Goal: Complete application form: Complete application form

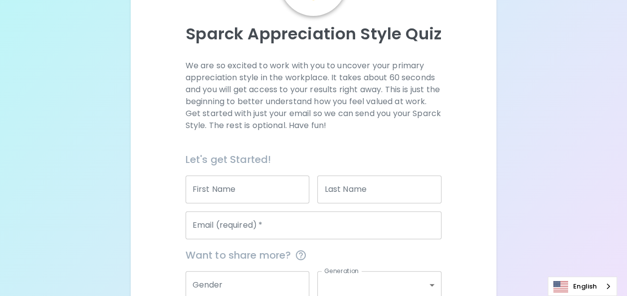
scroll to position [100, 0]
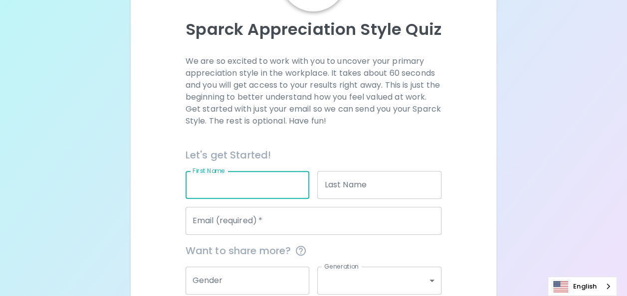
click at [239, 184] on input "First Name" at bounding box center [247, 185] width 124 height 28
type input "CHAITHEP"
type input "HEMRATTANAKORN"
type input "[EMAIL_ADDRESS][DOMAIN_NAME]"
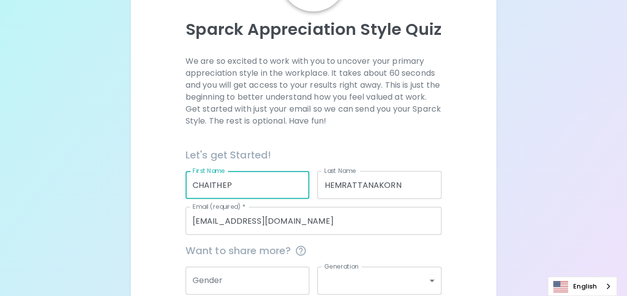
click at [514, 205] on div "Sparck Appreciation Style Quiz We are so excited to work with you to uncover yo…" at bounding box center [313, 143] width 627 height 487
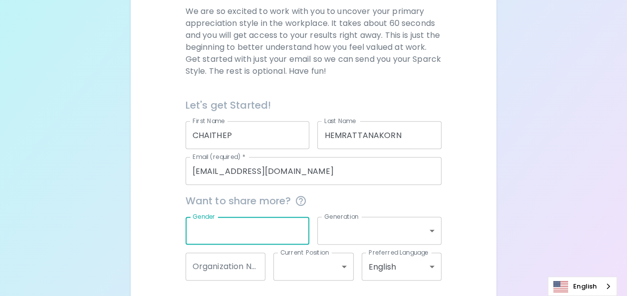
click at [258, 230] on input "Gender" at bounding box center [247, 231] width 124 height 28
click at [534, 195] on div "Sparck Appreciation Style Quiz We are so excited to work with you to uncover yo…" at bounding box center [313, 93] width 627 height 487
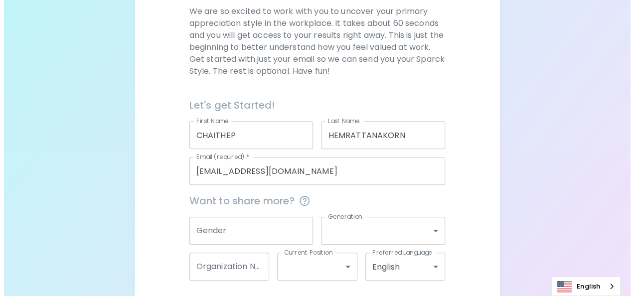
scroll to position [190, 0]
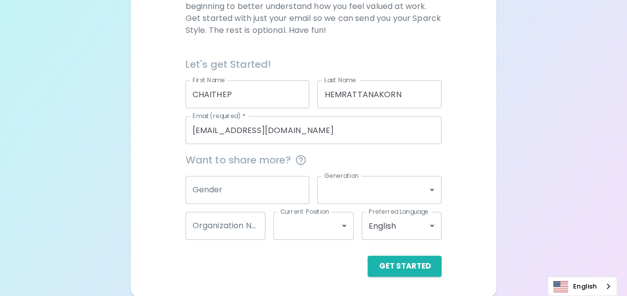
click at [418, 222] on body "Sparck Appreciation Style Quiz We are so excited to work with you to uncover yo…" at bounding box center [313, 53] width 627 height 487
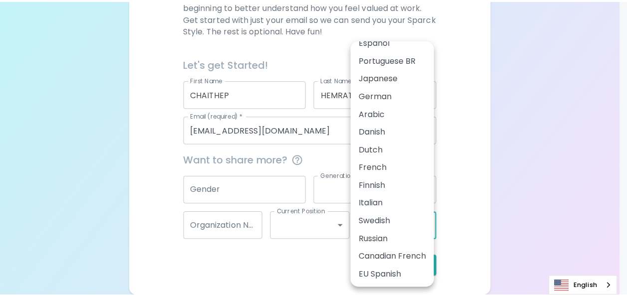
scroll to position [0, 0]
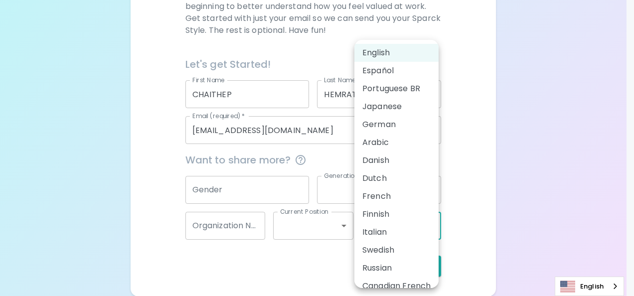
click at [541, 172] on div at bounding box center [317, 148] width 634 height 296
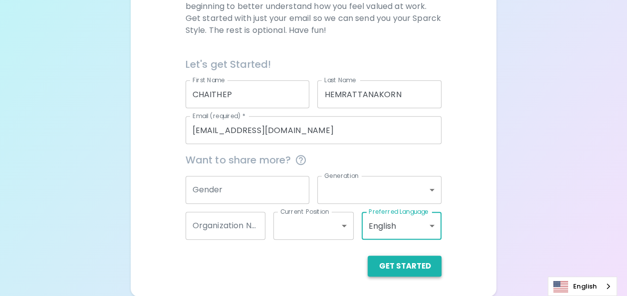
click at [417, 268] on button "Get Started" at bounding box center [404, 266] width 74 height 21
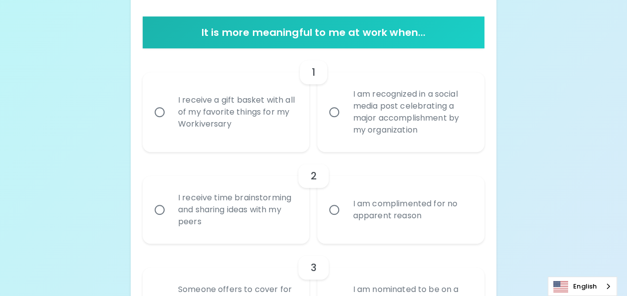
click at [221, 124] on div "I receive a gift basket with all of my favorite things for my Workiversary" at bounding box center [237, 112] width 134 height 60
click at [170, 123] on input "I receive a gift basket with all of my favorite things for my Workiversary" at bounding box center [159, 112] width 21 height 21
radio input "true"
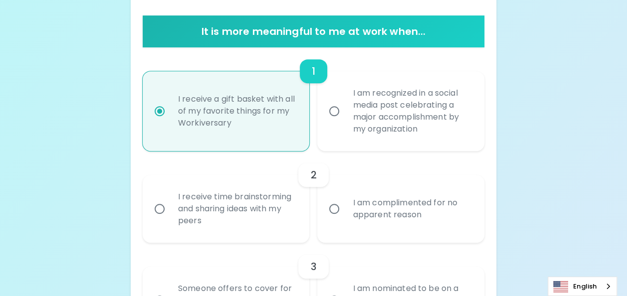
scroll to position [270, 0]
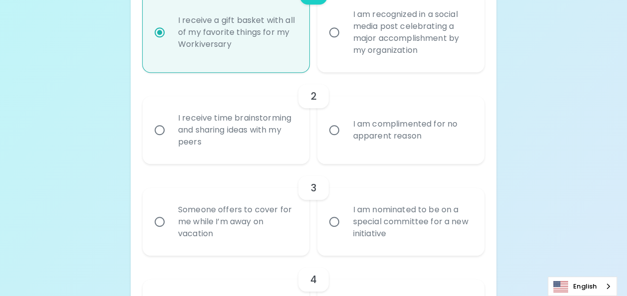
click at [281, 143] on div "I receive time brainstorming and sharing ideas with my peers" at bounding box center [237, 130] width 134 height 60
click at [170, 141] on input "I receive time brainstorming and sharing ideas with my peers" at bounding box center [159, 130] width 21 height 21
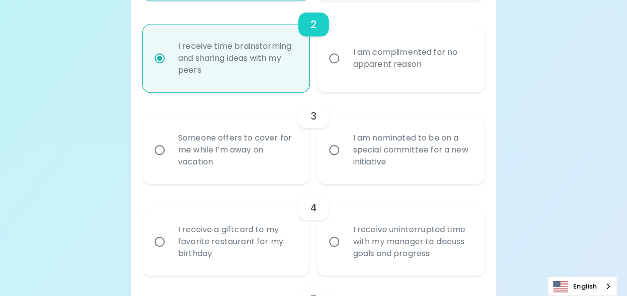
scroll to position [350, 0]
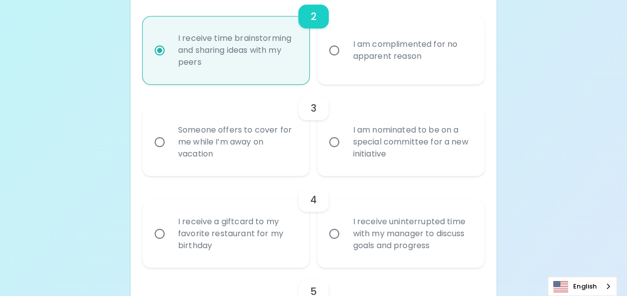
radio input "true"
click at [267, 138] on div "Someone offers to cover for me while I’m away on vacation" at bounding box center [237, 142] width 134 height 60
click at [170, 138] on input "Someone offers to cover for me while I’m away on vacation" at bounding box center [159, 142] width 21 height 21
radio input "false"
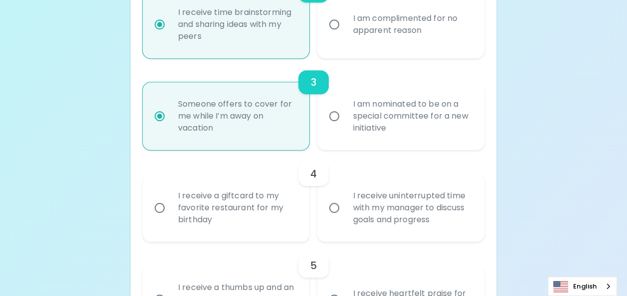
scroll to position [380, 0]
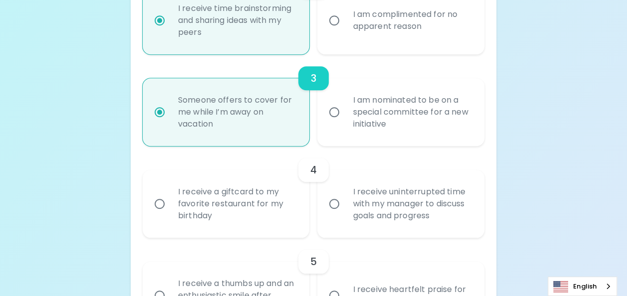
radio input "true"
click at [282, 203] on div "I receive a giftcard to my favorite restaurant for my birthday" at bounding box center [237, 204] width 134 height 60
click at [170, 203] on input "I receive a giftcard to my favorite restaurant for my birthday" at bounding box center [159, 203] width 21 height 21
radio input "false"
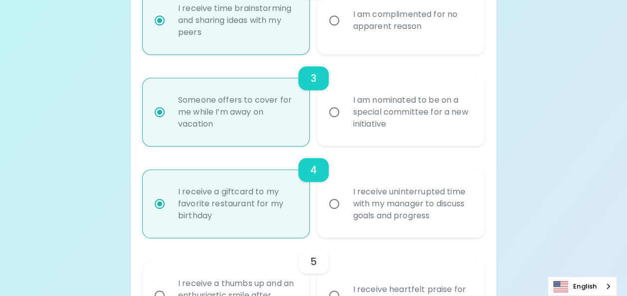
scroll to position [460, 0]
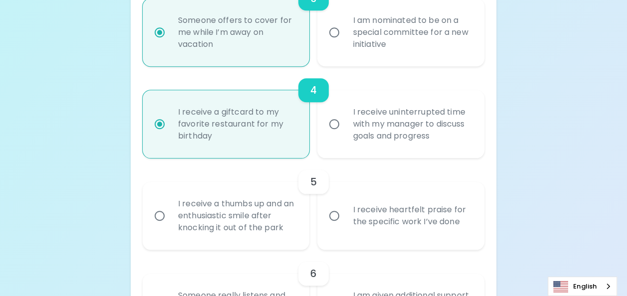
radio input "true"
click at [405, 226] on div "I receive heartfelt praise for the specific work I’ve done" at bounding box center [412, 216] width 134 height 48
click at [345, 226] on input "I receive heartfelt praise for the specific work I’ve done" at bounding box center [334, 215] width 21 height 21
radio input "false"
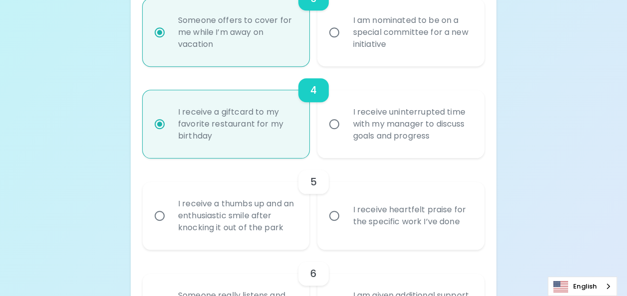
radio input "false"
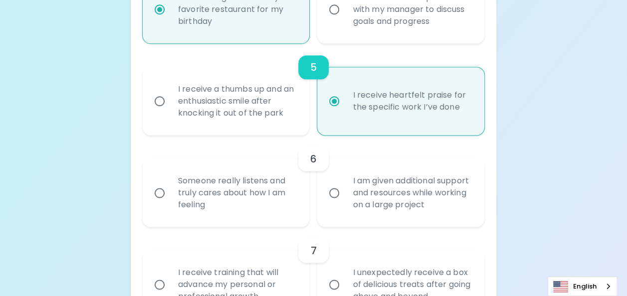
scroll to position [589, 0]
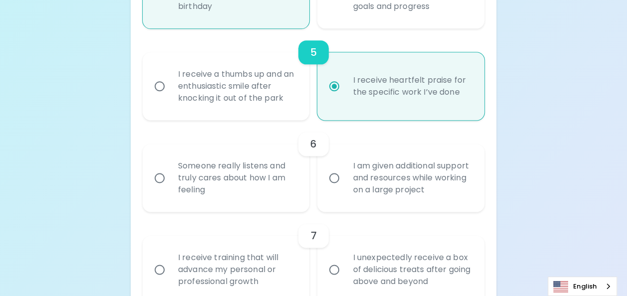
radio input "true"
click at [425, 190] on div "I am given additional support and resources while working on a large project" at bounding box center [412, 178] width 134 height 60
click at [345, 188] on input "I am given additional support and resources while working on a large project" at bounding box center [334, 178] width 21 height 21
radio input "false"
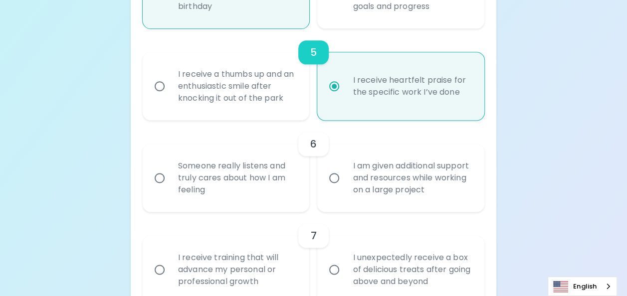
radio input "false"
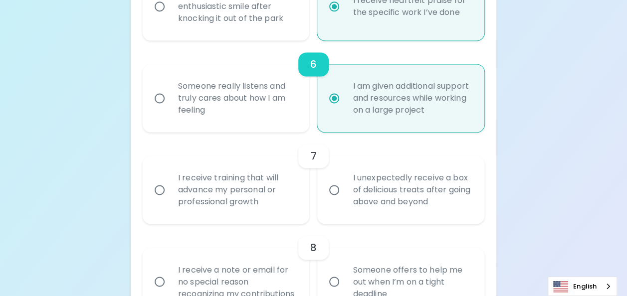
scroll to position [719, 0]
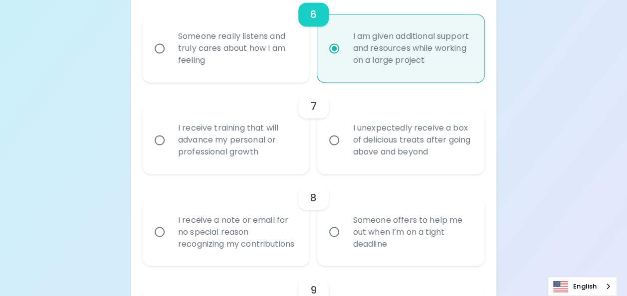
radio input "true"
click at [262, 147] on div "I receive training that will advance my personal or professional growth" at bounding box center [237, 140] width 134 height 60
click at [170, 147] on input "I receive training that will advance my personal or professional growth" at bounding box center [159, 140] width 21 height 21
radio input "false"
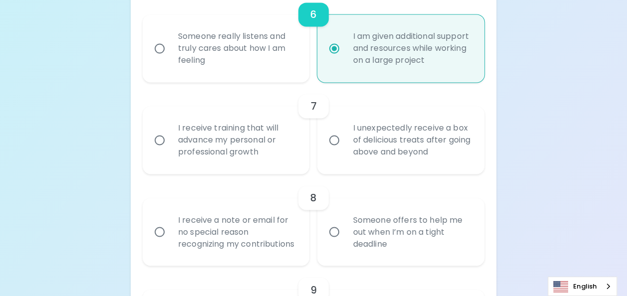
radio input "false"
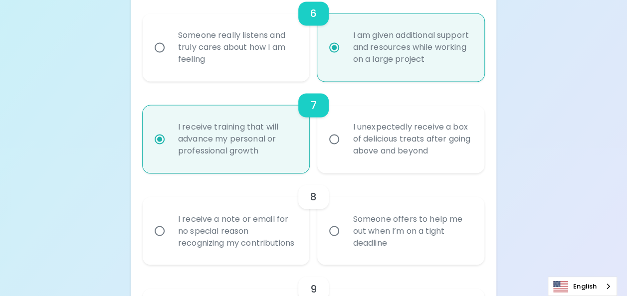
scroll to position [799, 0]
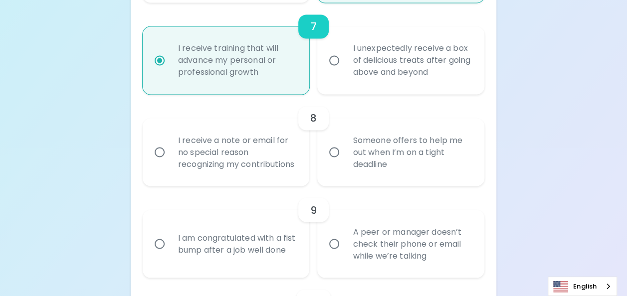
radio input "true"
click at [428, 162] on div "Someone offers to help me out when I’m on a tight deadline" at bounding box center [412, 152] width 134 height 60
click at [345, 162] on input "Someone offers to help me out when I’m on a tight deadline" at bounding box center [334, 152] width 21 height 21
radio input "false"
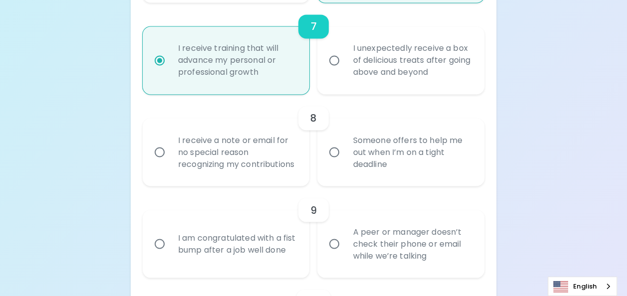
radio input "false"
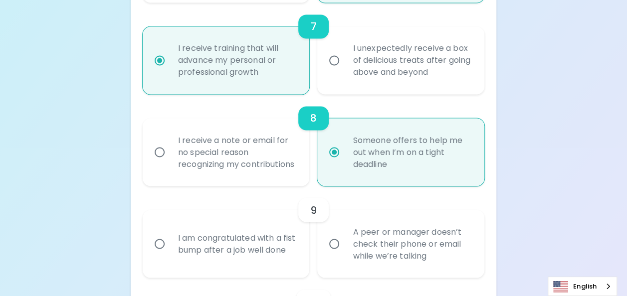
scroll to position [878, 0]
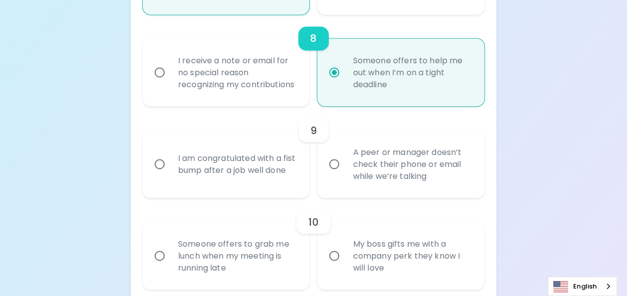
radio input "true"
click at [422, 179] on div "A peer or manager doesn’t check their phone or email while we’re talking" at bounding box center [412, 164] width 134 height 60
click at [345, 175] on input "A peer or manager doesn’t check their phone or email while we’re talking" at bounding box center [334, 164] width 21 height 21
radio input "false"
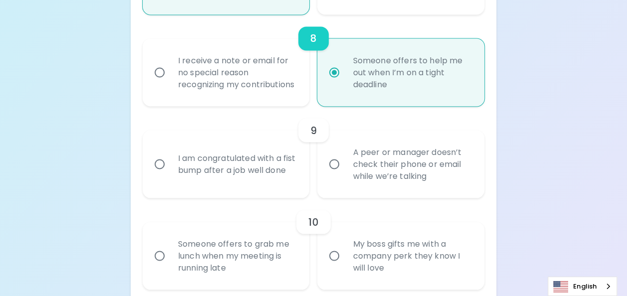
radio input "false"
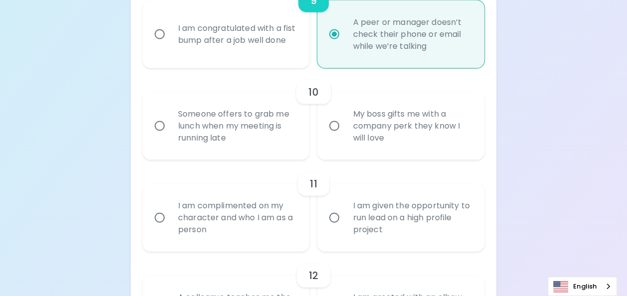
scroll to position [1058, 0]
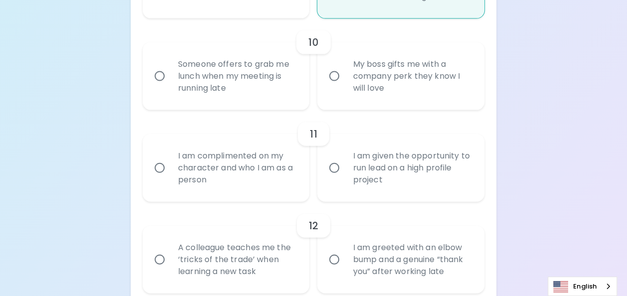
radio input "true"
click at [266, 97] on div "Someone offers to grab me lunch when my meeting is running late" at bounding box center [237, 76] width 134 height 60
click at [170, 87] on input "Someone offers to grab me lunch when my meeting is running late" at bounding box center [159, 76] width 21 height 21
radio input "false"
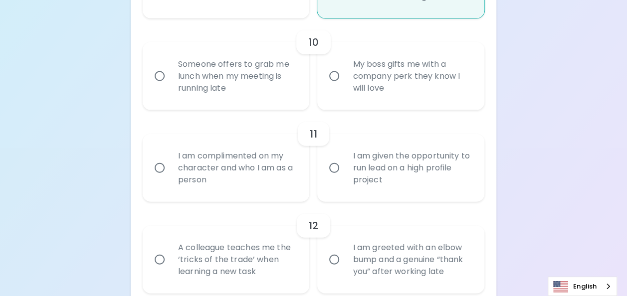
radio input "false"
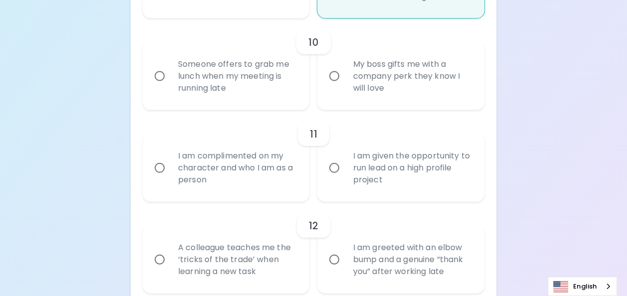
radio input "false"
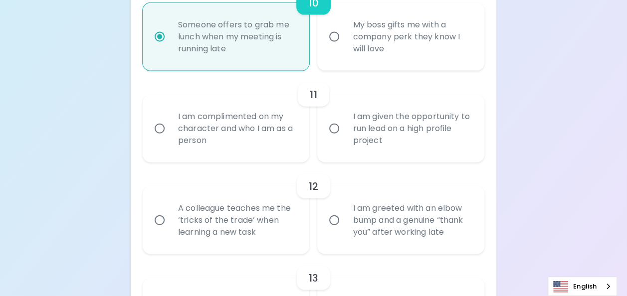
scroll to position [1088, 0]
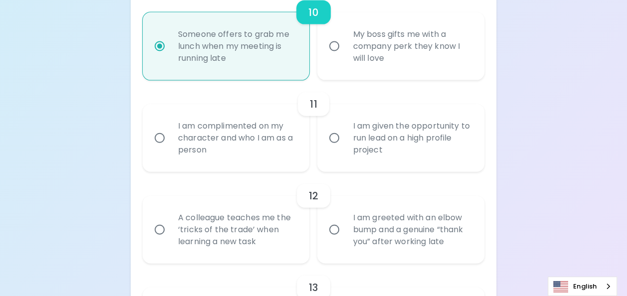
radio input "true"
click at [386, 150] on div "I am given the opportunity to run lead on a high profile project" at bounding box center [412, 138] width 134 height 60
click at [345, 149] on input "I am given the opportunity to run lead on a high profile project" at bounding box center [334, 138] width 21 height 21
radio input "false"
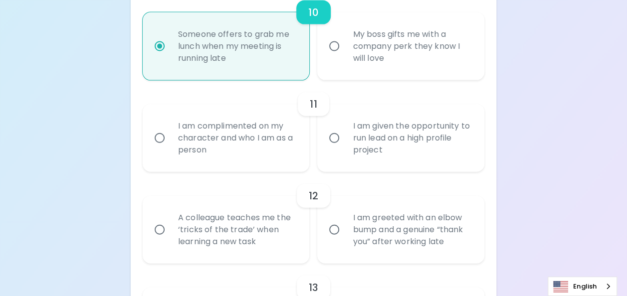
radio input "false"
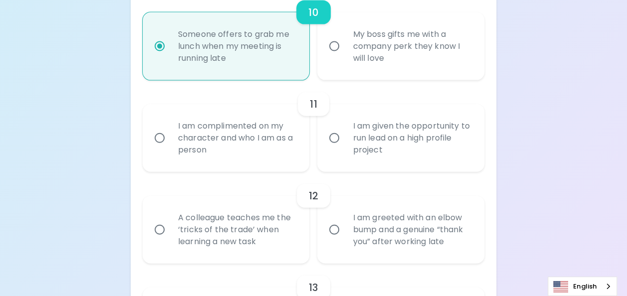
radio input "false"
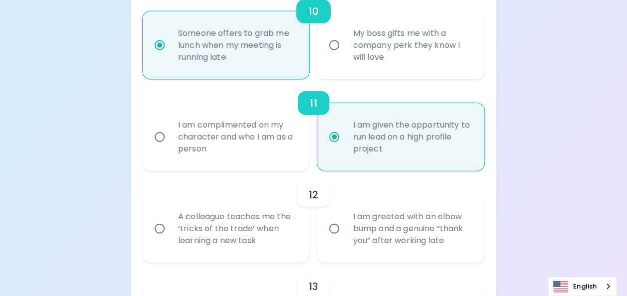
scroll to position [1168, 0]
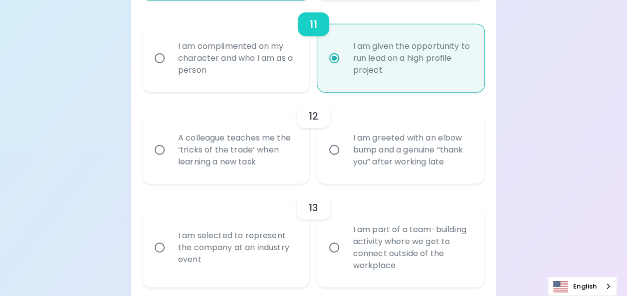
radio input "true"
click at [261, 76] on div "I am complimented on my character and who I am as a person" at bounding box center [237, 58] width 134 height 60
click at [170, 69] on input "I am complimented on my character and who I am as a person" at bounding box center [159, 58] width 21 height 21
radio input "false"
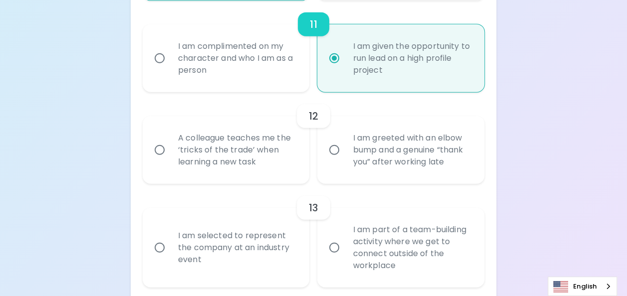
radio input "false"
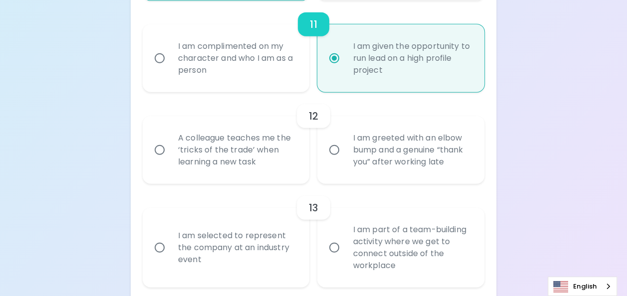
radio input "false"
radio input "true"
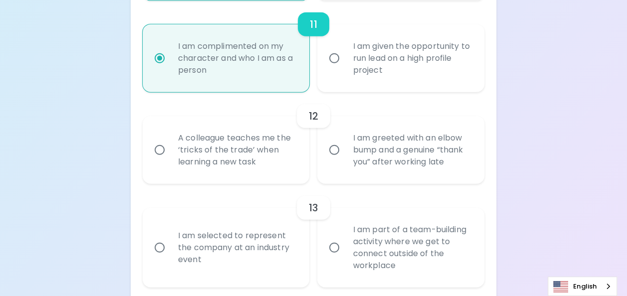
radio input "true"
click at [251, 163] on div "A colleague teaches me the ‘tricks of the trade’ when learning a new task" at bounding box center [237, 150] width 134 height 60
click at [170, 161] on input "A colleague teaches me the ‘tricks of the trade’ when learning a new task" at bounding box center [159, 150] width 21 height 21
radio input "false"
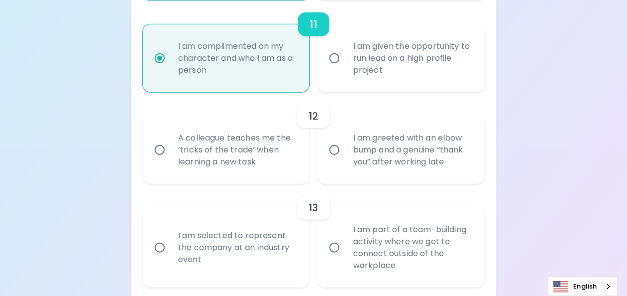
radio input "false"
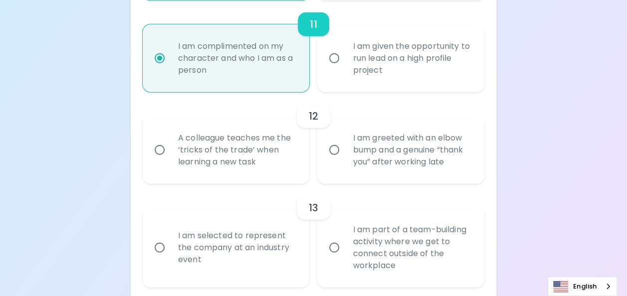
radio input "false"
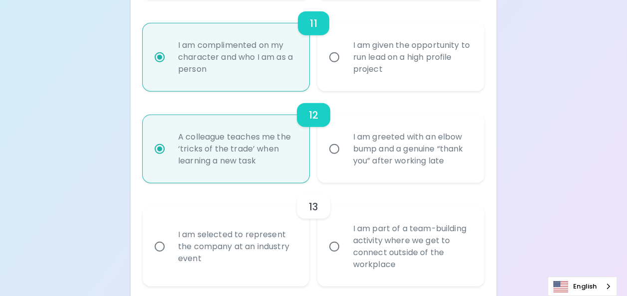
scroll to position [1247, 0]
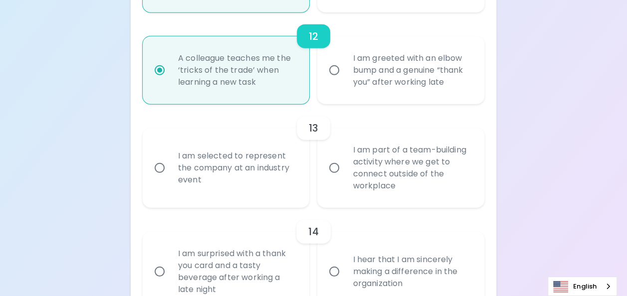
radio input "true"
click at [287, 183] on div "I am selected to represent the company at an industry event" at bounding box center [237, 168] width 134 height 60
click at [170, 178] on input "I am selected to represent the company at an industry event" at bounding box center [159, 168] width 21 height 21
radio input "false"
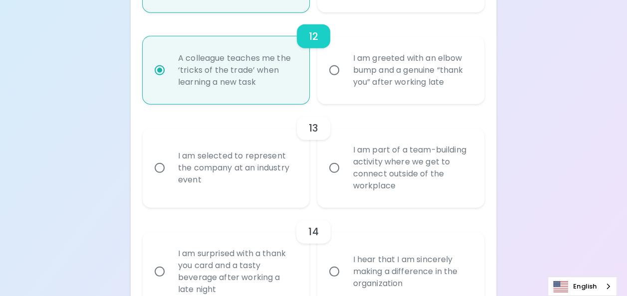
radio input "false"
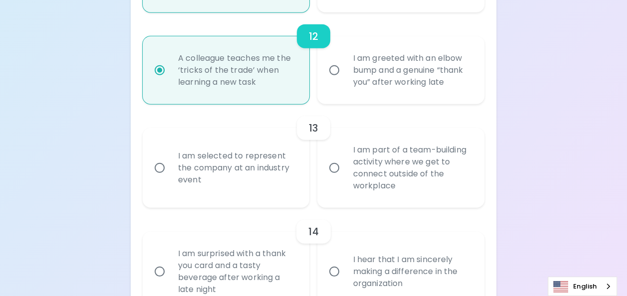
radio input "false"
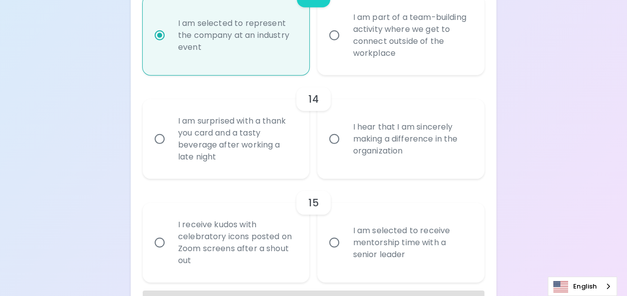
scroll to position [1327, 0]
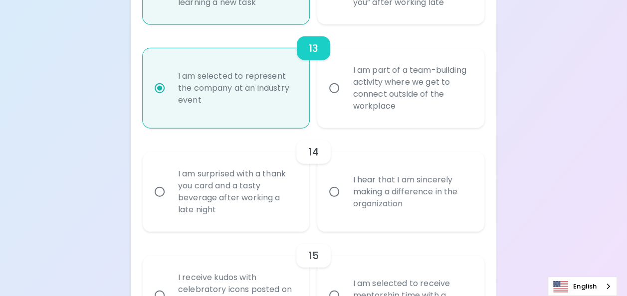
radio input "true"
click at [413, 216] on div "I hear that I am sincerely making a difference in the organization" at bounding box center [412, 192] width 134 height 60
click at [345, 202] on input "I hear that I am sincerely making a difference in the organization" at bounding box center [334, 191] width 21 height 21
radio input "false"
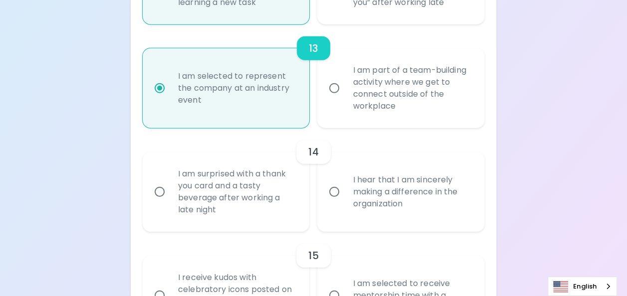
radio input "false"
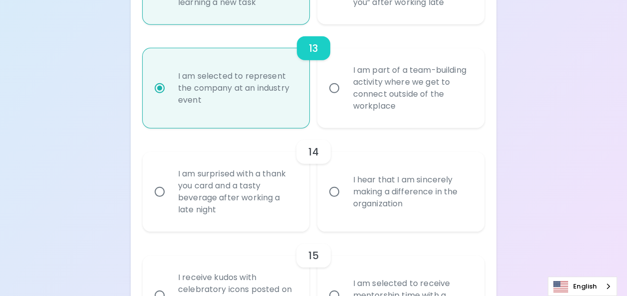
radio input "false"
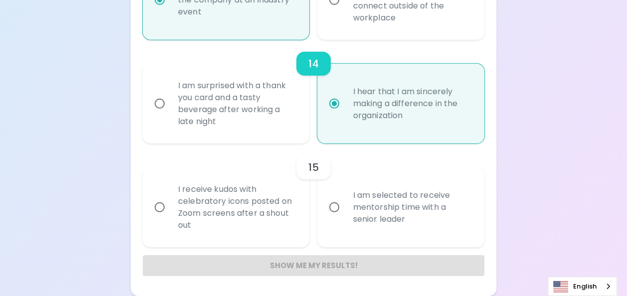
scroll to position [1427, 0]
radio input "true"
click at [390, 215] on div "I am selected to receive mentorship time with a senior leader" at bounding box center [412, 207] width 134 height 60
click at [345, 215] on input "I am selected to receive mentorship time with a senior leader" at bounding box center [334, 207] width 21 height 21
radio input "false"
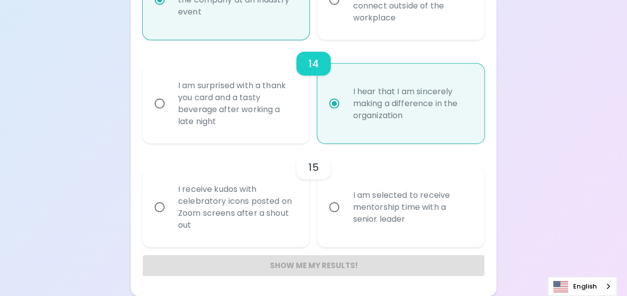
radio input "false"
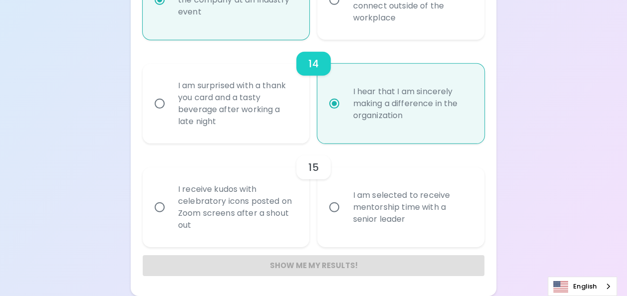
radio input "false"
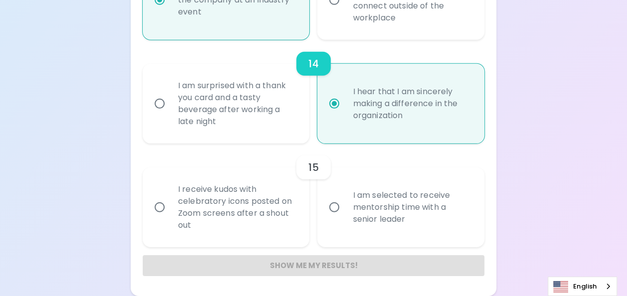
radio input "false"
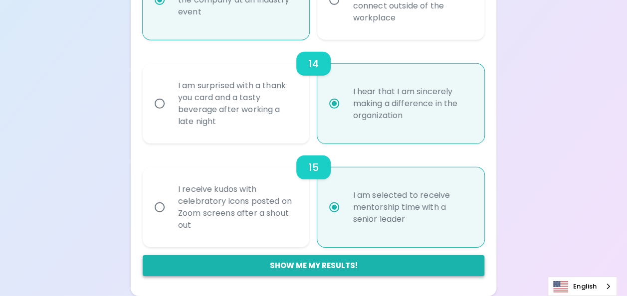
radio input "true"
click at [299, 265] on button "Show me my results!" at bounding box center [314, 265] width 342 height 21
radio input "false"
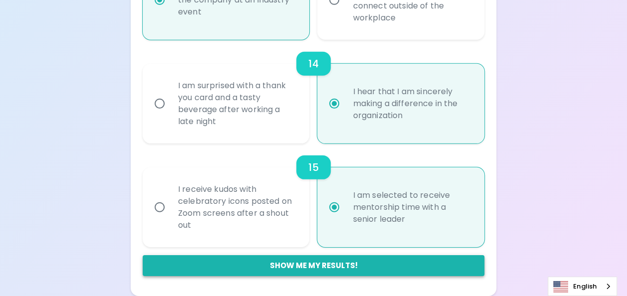
radio input "false"
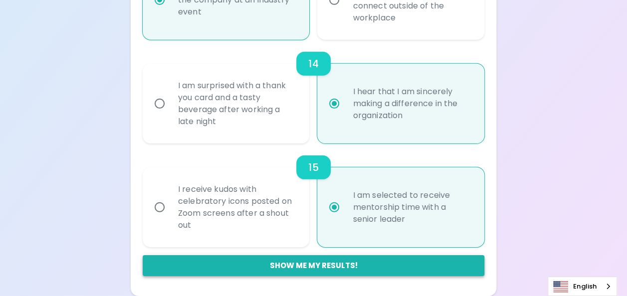
radio input "false"
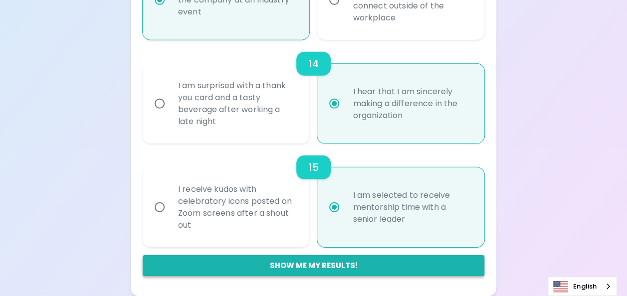
radio input "false"
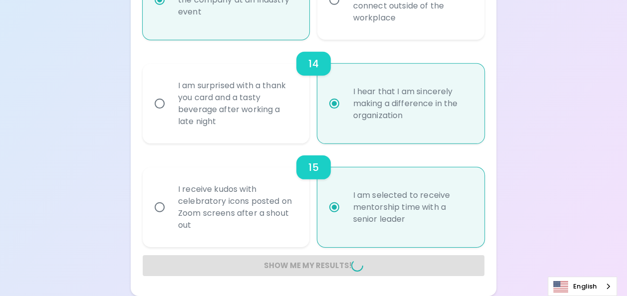
radio input "false"
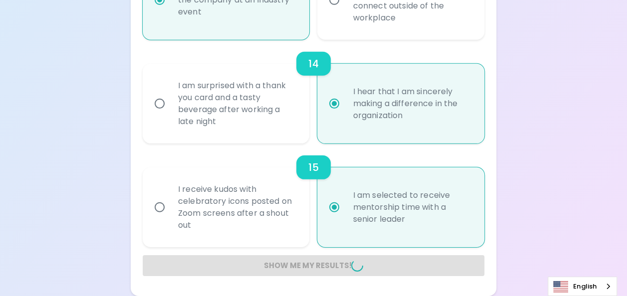
radio input "false"
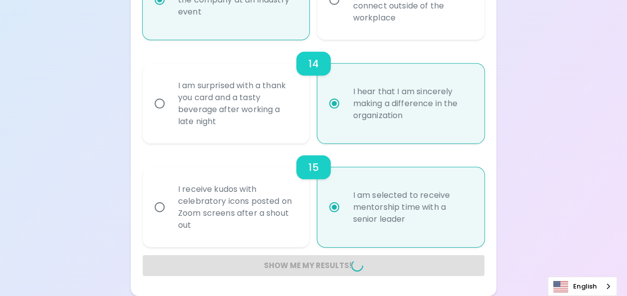
radio input "false"
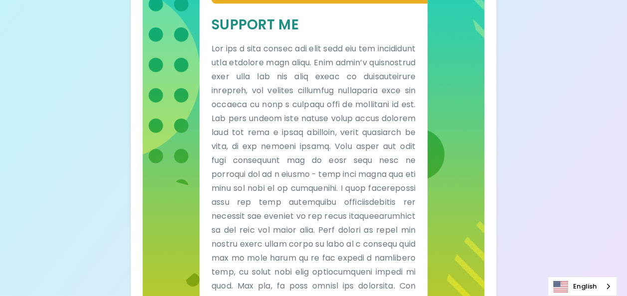
scroll to position [416, 0]
